Goal: Information Seeking & Learning: Learn about a topic

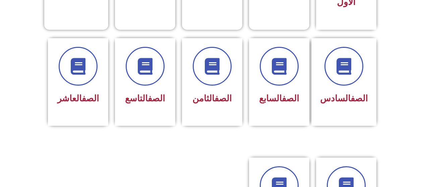
scroll to position [261, 0]
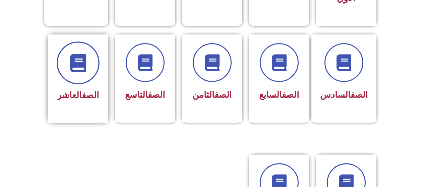
click at [76, 56] on icon at bounding box center [78, 63] width 18 height 18
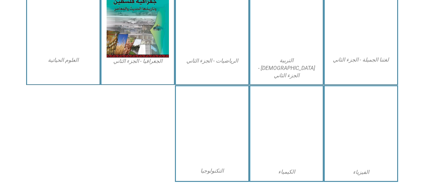
scroll to position [349, 0]
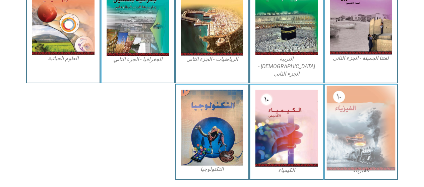
click at [362, 108] on img at bounding box center [360, 128] width 69 height 85
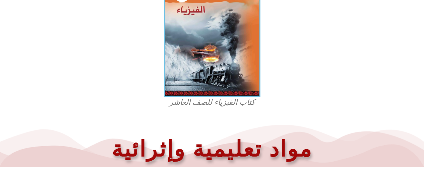
scroll to position [230, 0]
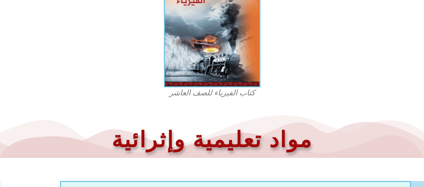
click at [236, 94] on figcaption "كتاب الفيزياء للصف العاشر" at bounding box center [212, 93] width 161 height 11
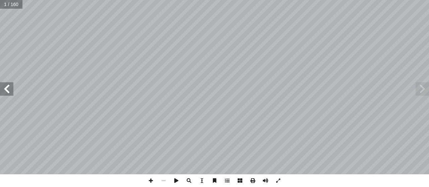
click at [5, 89] on span at bounding box center [6, 88] width 13 height 13
click at [3, 93] on span at bounding box center [6, 88] width 13 height 13
click at [6, 89] on span at bounding box center [6, 88] width 13 height 13
click at [7, 91] on span at bounding box center [6, 88] width 13 height 13
click at [6, 90] on span at bounding box center [6, 88] width 13 height 13
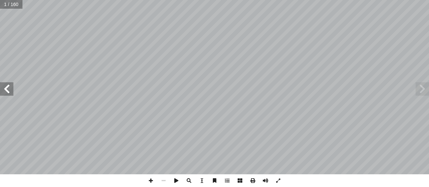
click at [7, 90] on span at bounding box center [6, 88] width 13 height 13
click at [426, 89] on span at bounding box center [422, 88] width 13 height 13
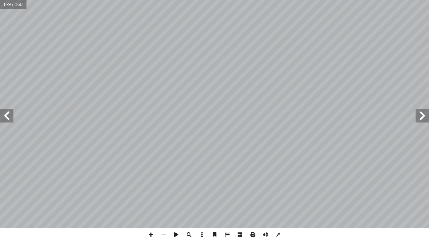
click at [9, 117] on span at bounding box center [6, 115] width 13 height 13
click at [425, 114] on span at bounding box center [422, 115] width 13 height 13
click at [420, 115] on span at bounding box center [422, 115] width 13 height 13
